Goal: Check status: Check status

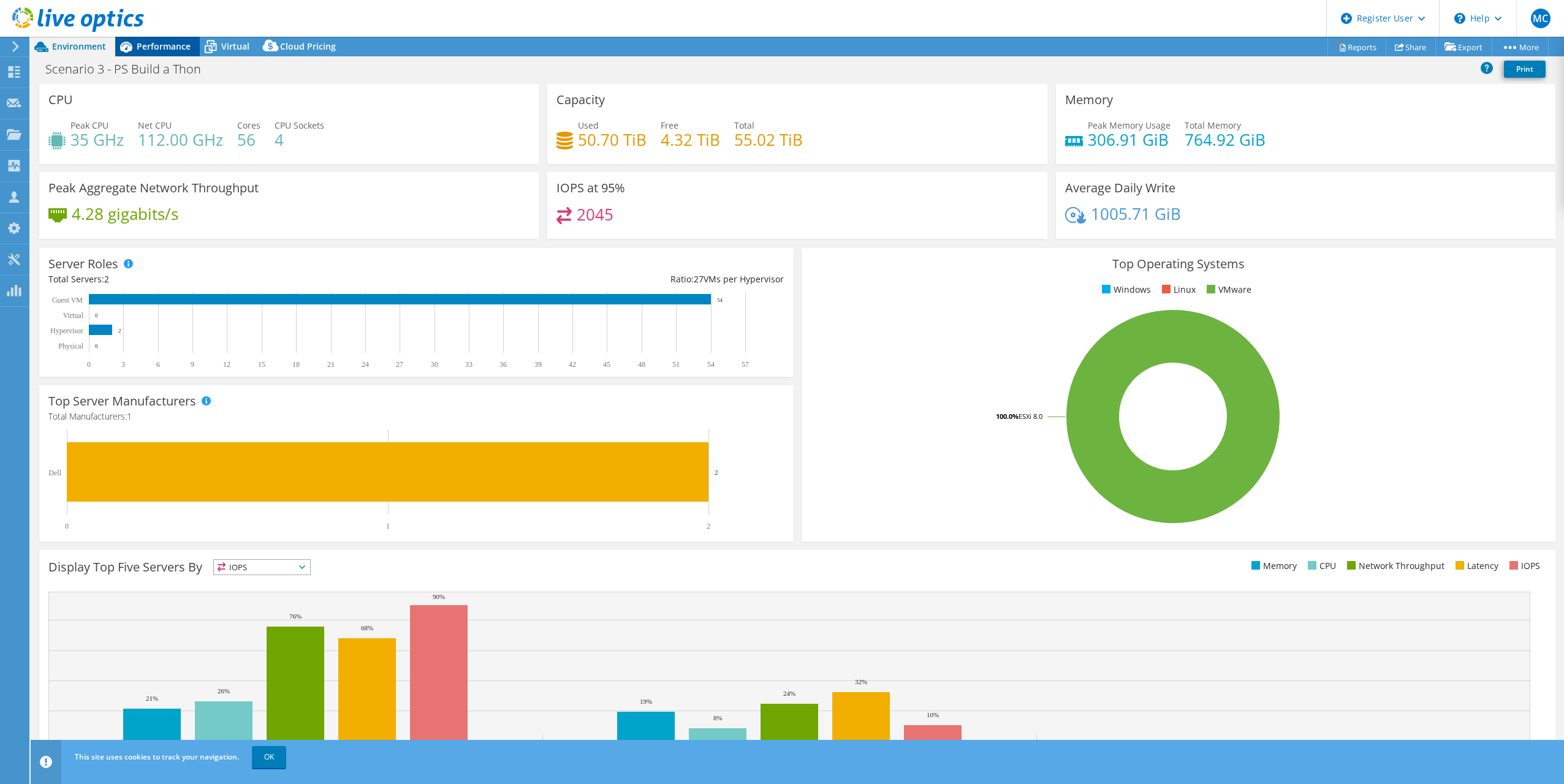
click at [159, 50] on span "Performance" at bounding box center [163, 46] width 54 height 12
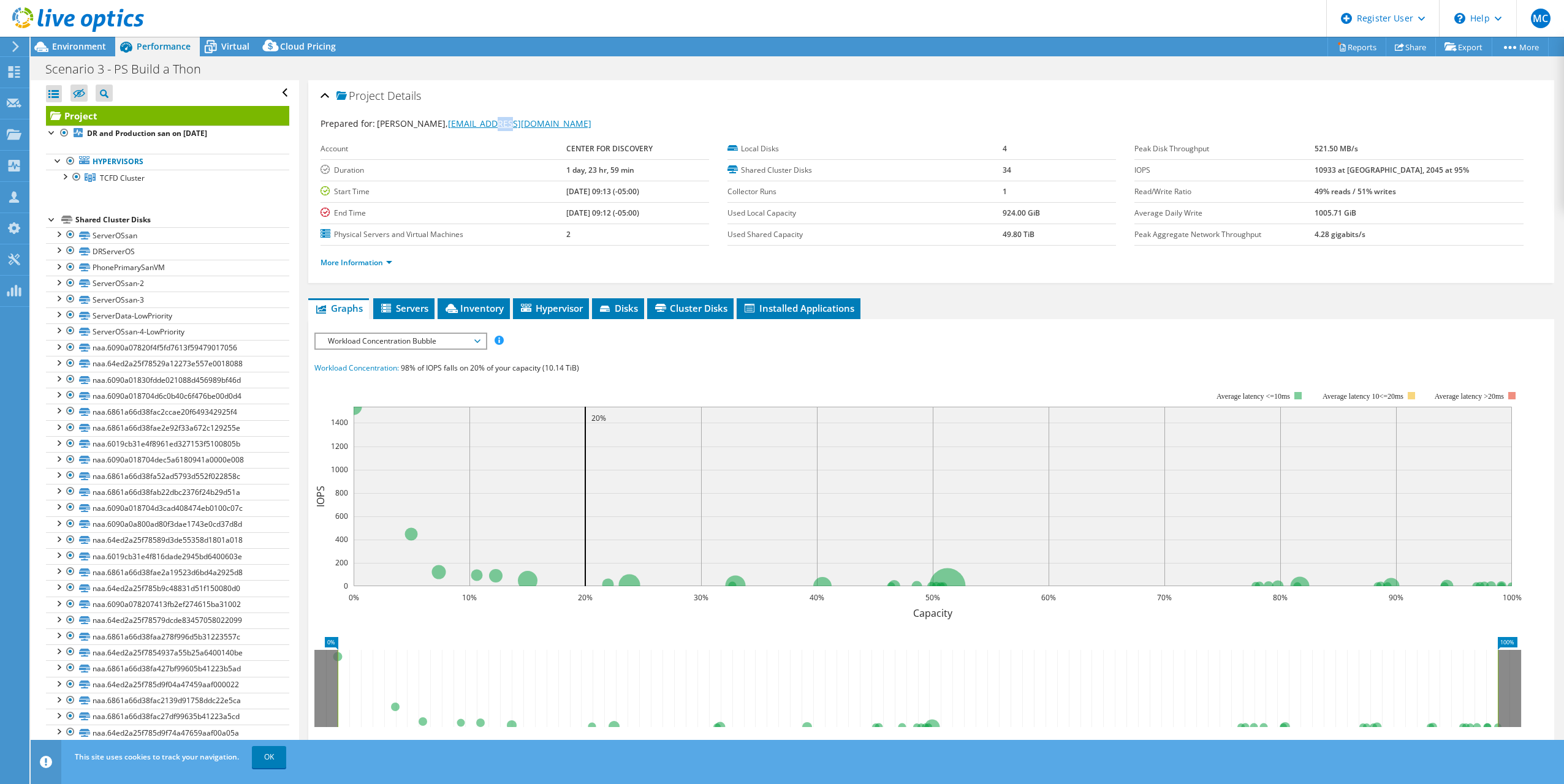
drag, startPoint x: 482, startPoint y: 130, endPoint x: 493, endPoint y: 127, distance: 11.4
click at [493, 127] on div "Prepared for: [PERSON_NAME], [EMAIL_ADDRESS][DOMAIN_NAME]" at bounding box center [931, 124] width 1222 height 14
drag, startPoint x: 493, startPoint y: 127, endPoint x: 490, endPoint y: 134, distance: 7.6
click at [494, 143] on label "Account" at bounding box center [443, 149] width 245 height 12
click at [467, 147] on label "Account" at bounding box center [443, 149] width 245 height 12
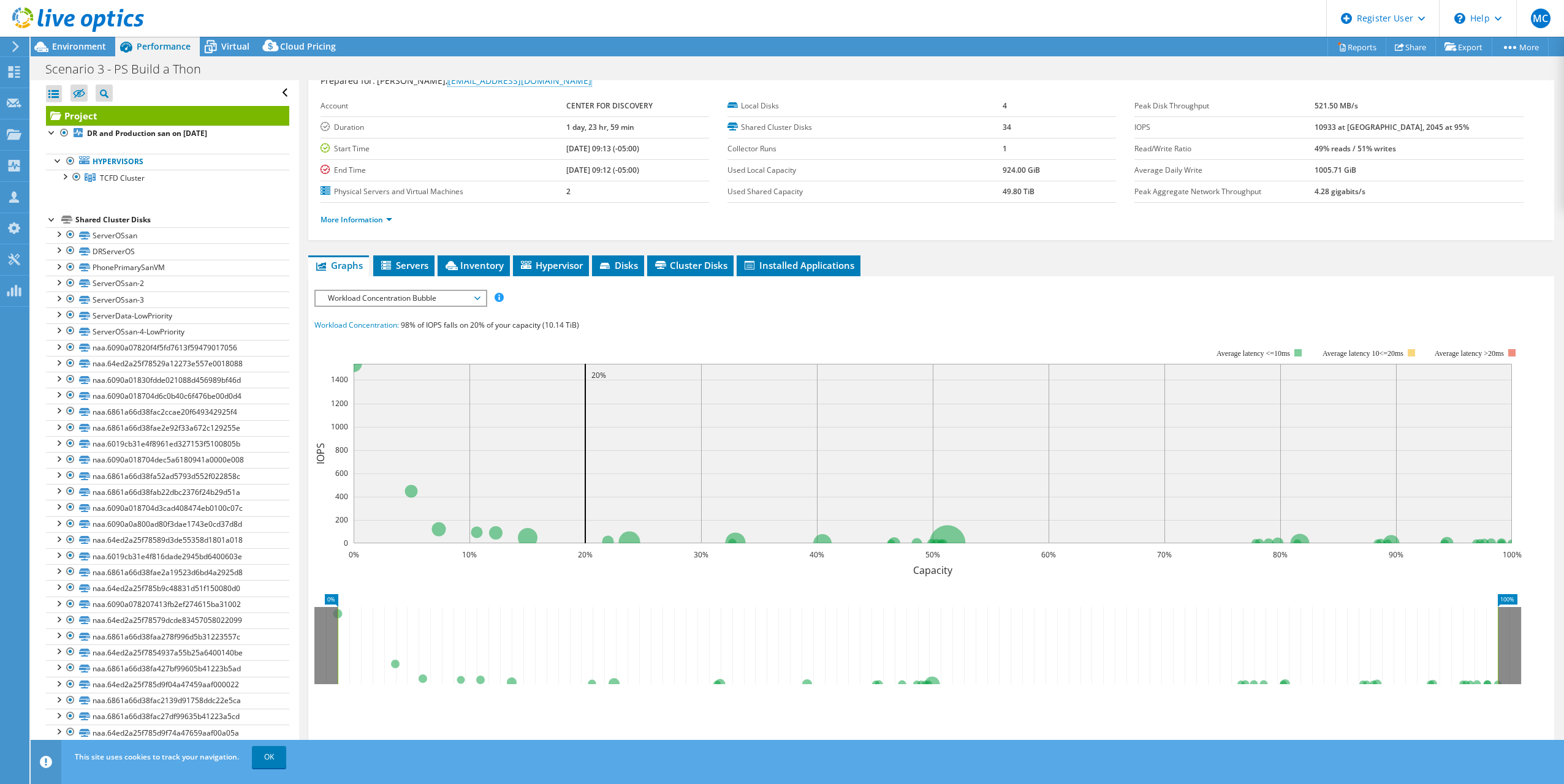
scroll to position [110, 0]
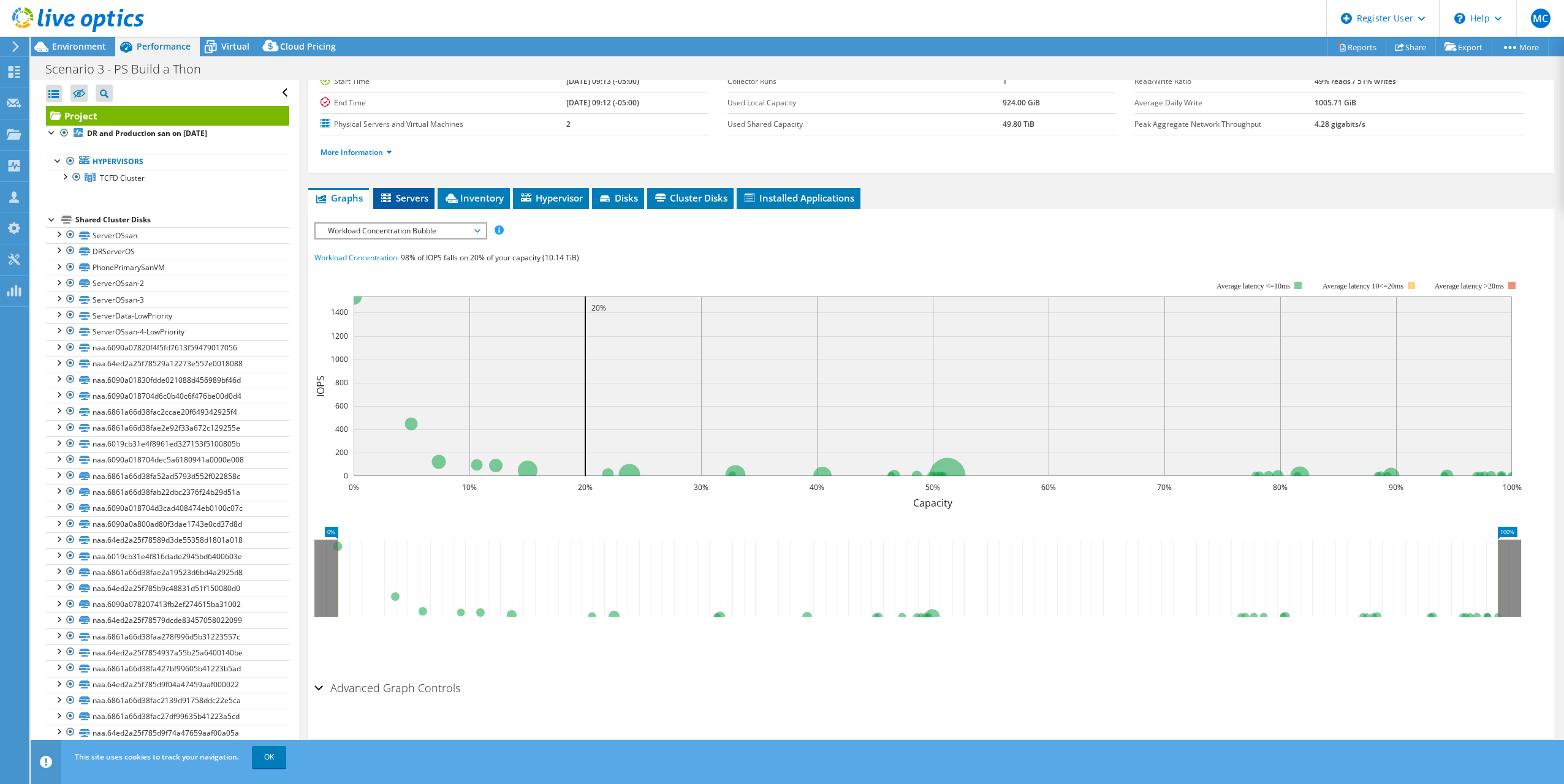
click at [432, 197] on li "Servers" at bounding box center [404, 198] width 61 height 21
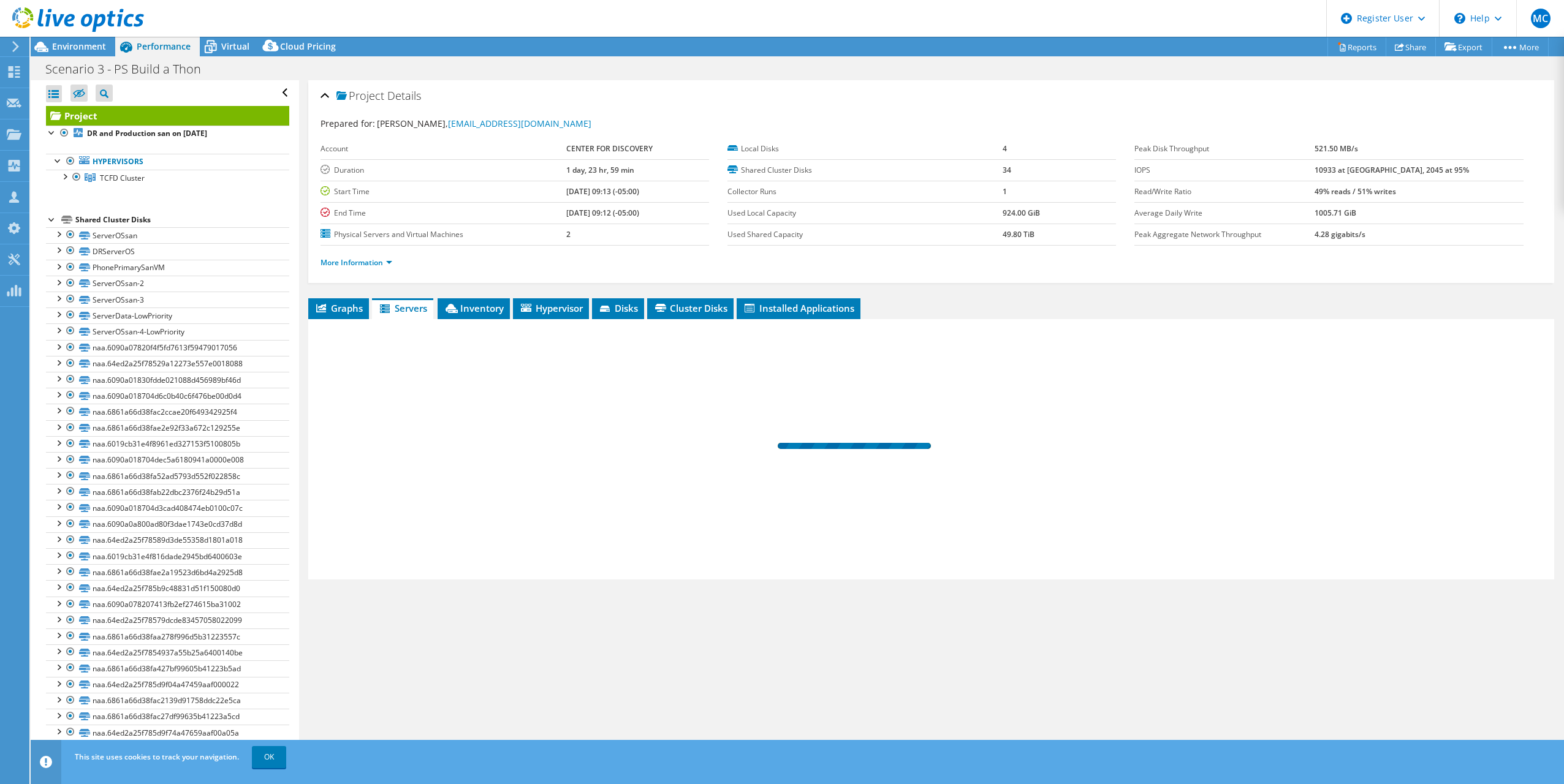
scroll to position [0, 0]
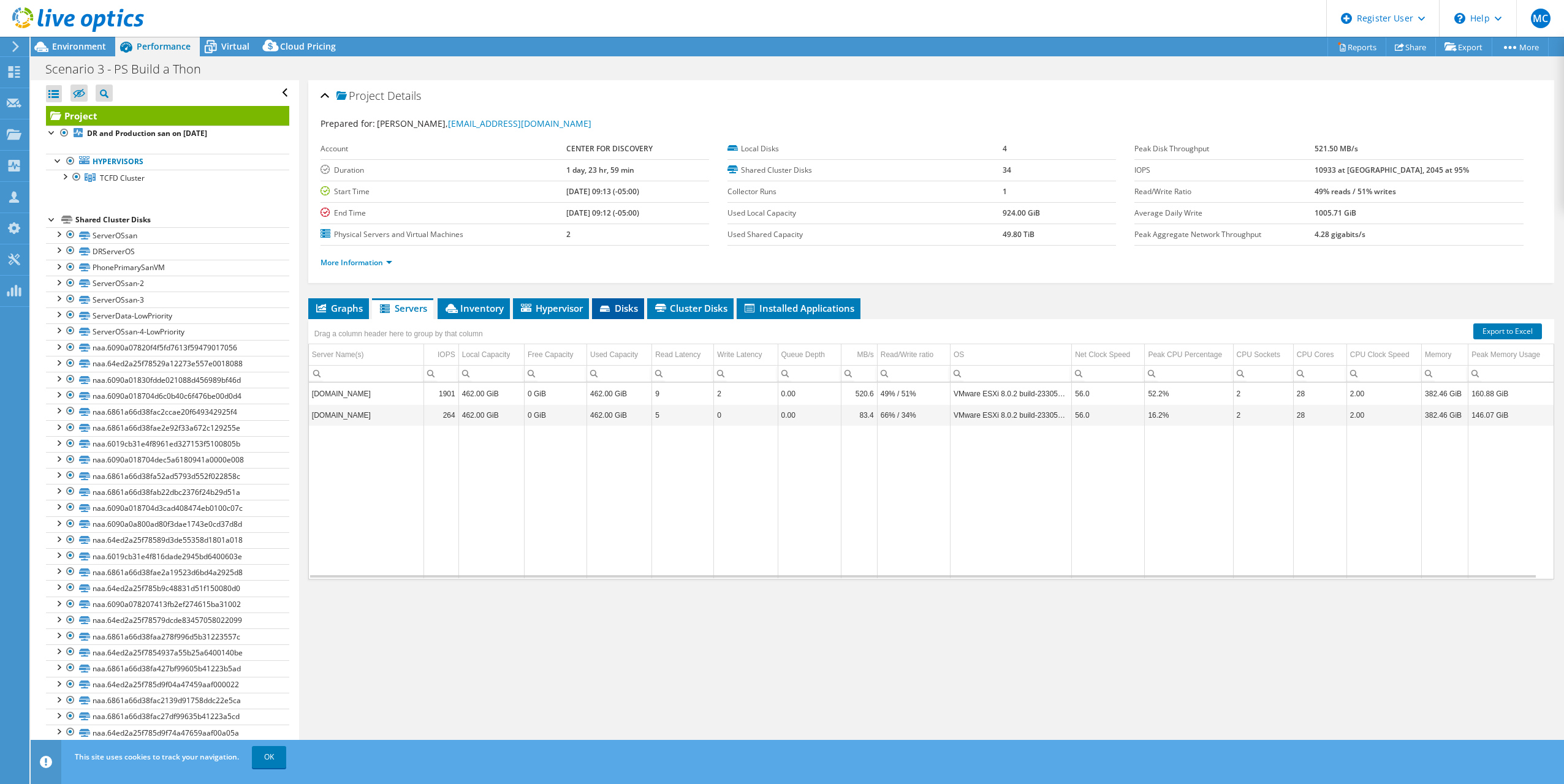
click at [624, 318] on li "Disks" at bounding box center [617, 308] width 52 height 21
